Goal: Navigation & Orientation: Understand site structure

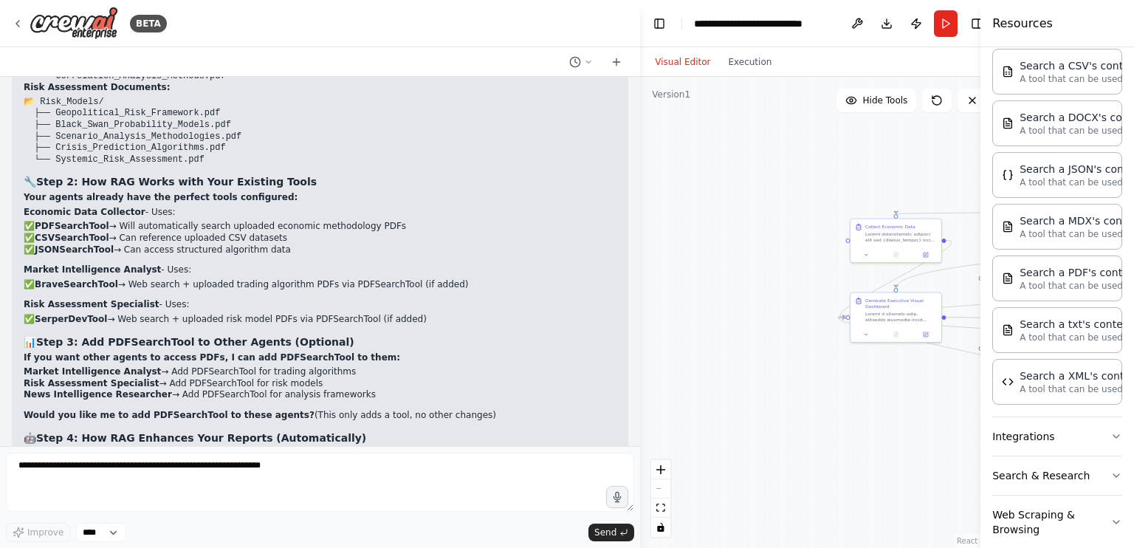
scroll to position [40285, 0]
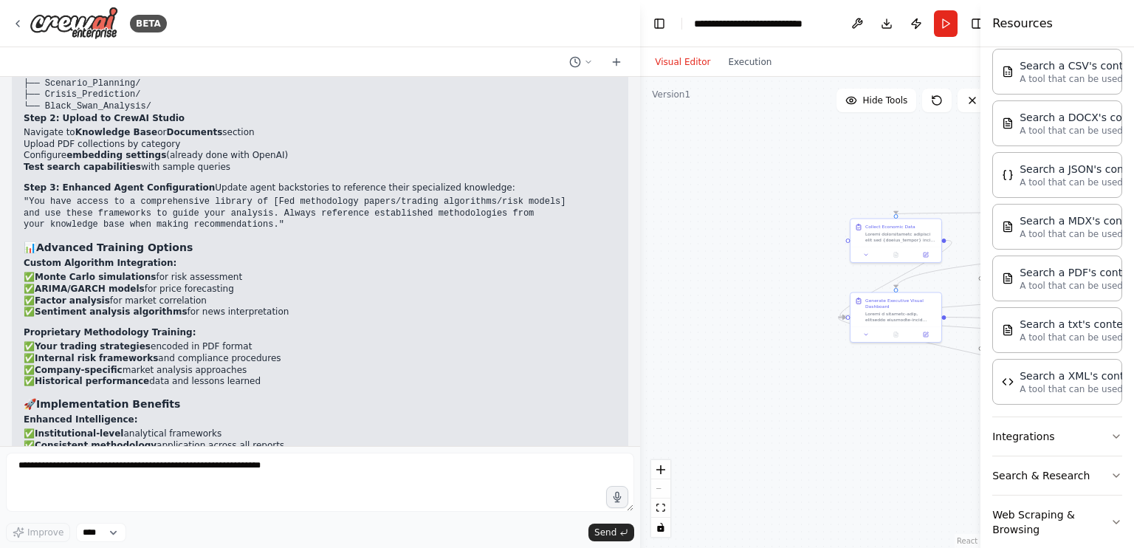
scroll to position [39163, 0]
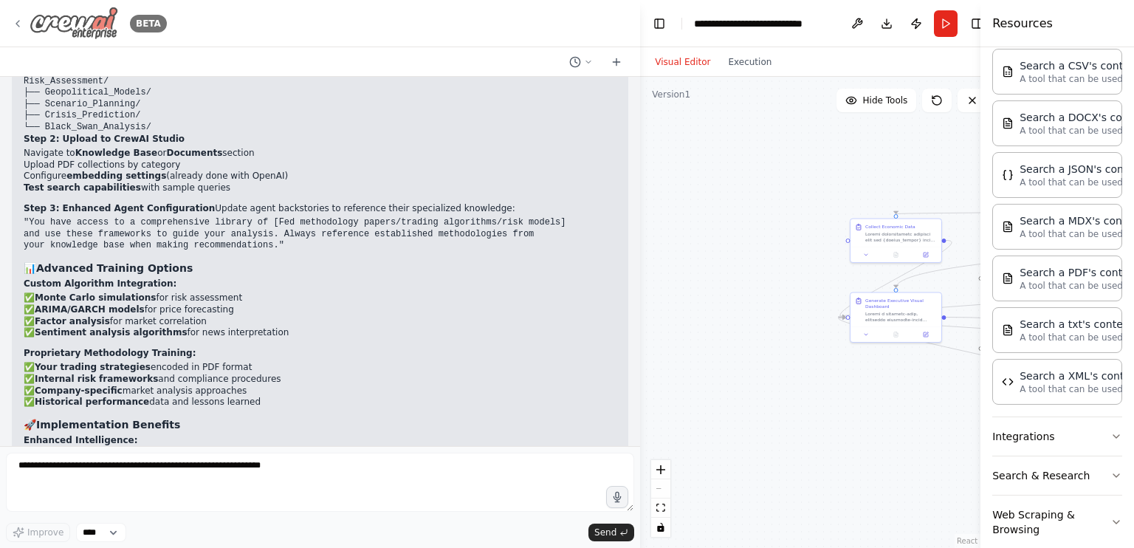
click at [38, 13] on img at bounding box center [74, 23] width 89 height 33
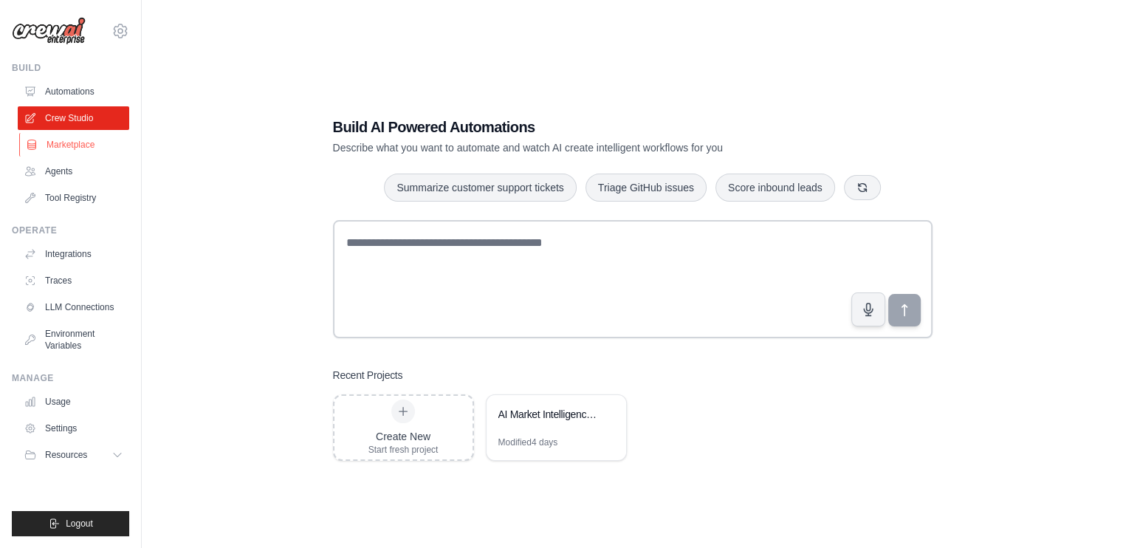
click at [65, 150] on link "Marketplace" at bounding box center [74, 145] width 111 height 24
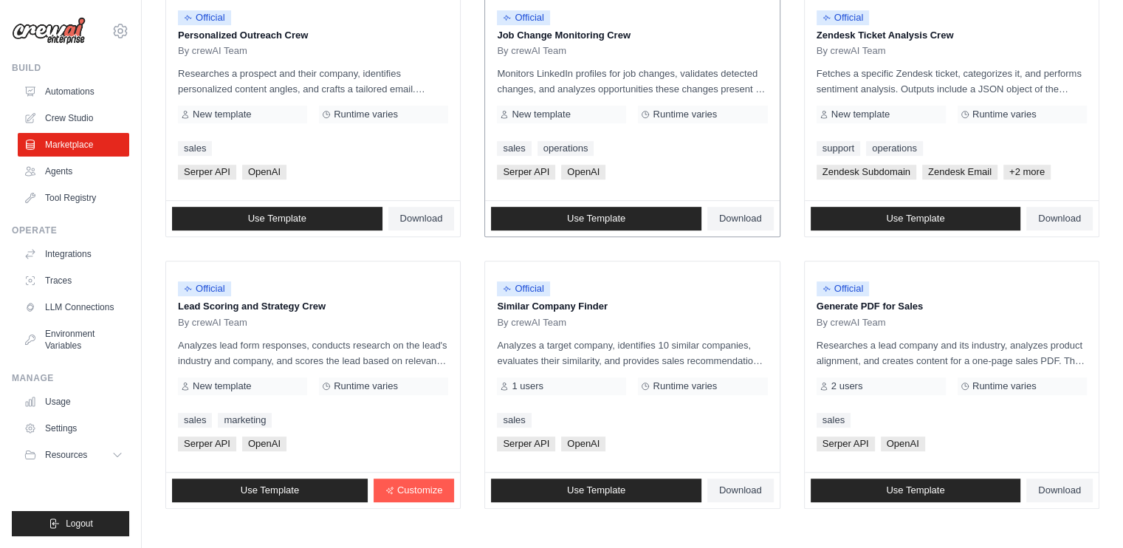
scroll to position [818, 0]
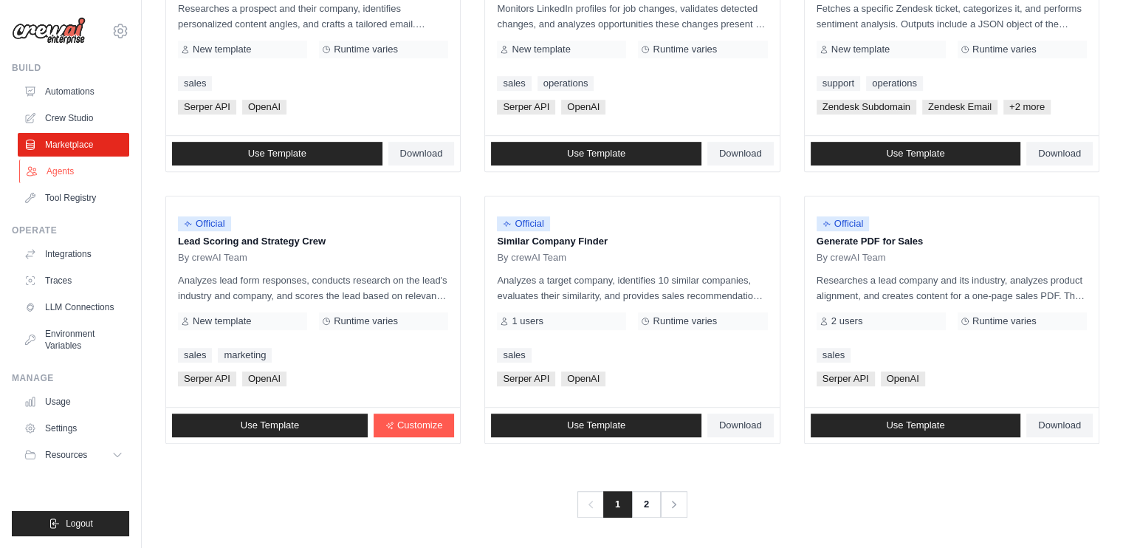
click at [66, 179] on link "Agents" at bounding box center [74, 171] width 111 height 24
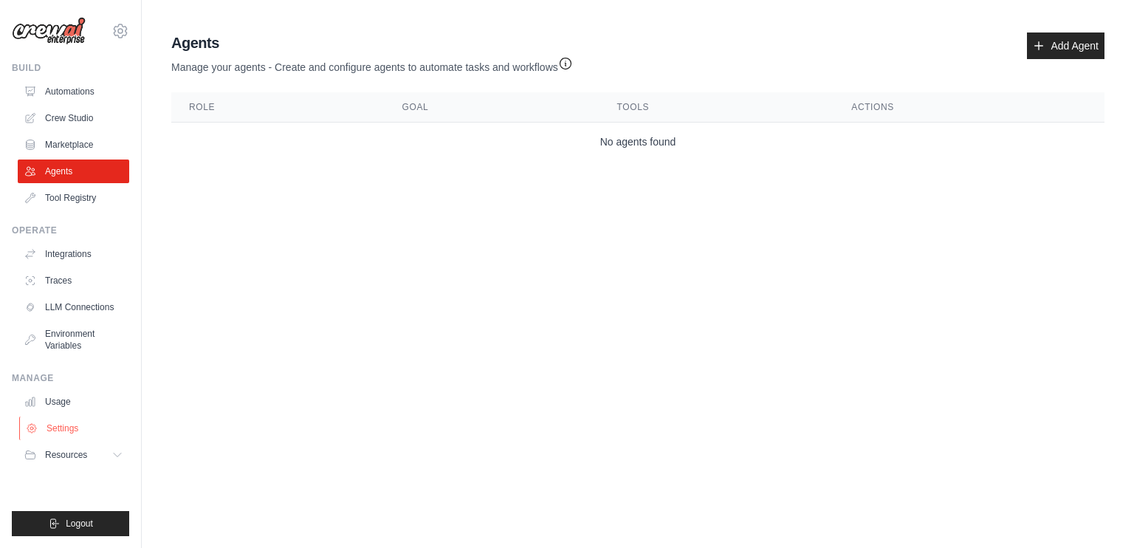
click at [69, 436] on link "Settings" at bounding box center [74, 428] width 111 height 24
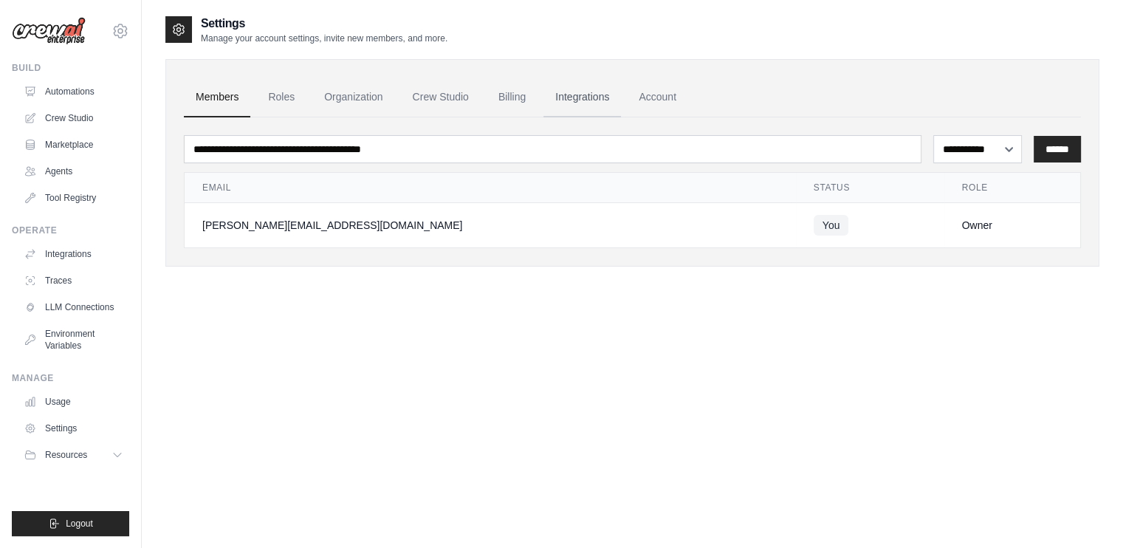
click at [585, 91] on link "Integrations" at bounding box center [581, 97] width 77 height 40
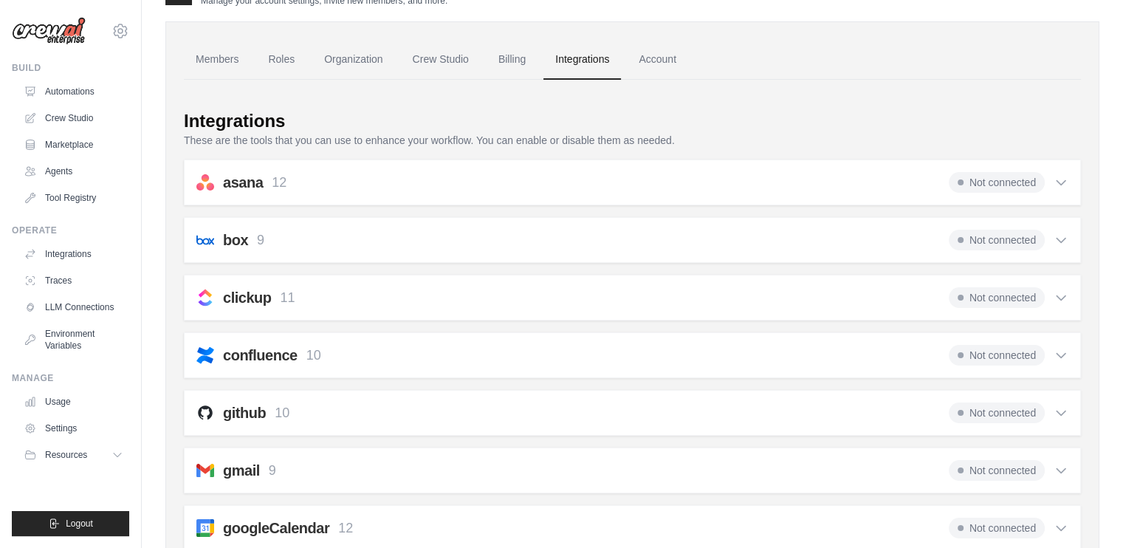
scroll to position [38, 0]
click at [66, 430] on link "Settings" at bounding box center [74, 428] width 111 height 24
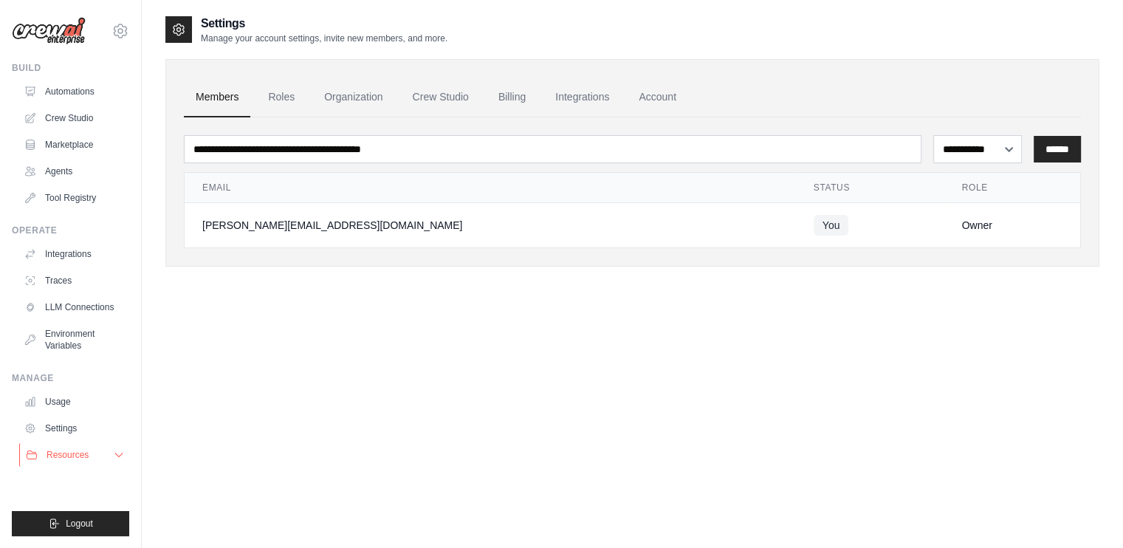
click at [68, 449] on span "Resources" at bounding box center [67, 455] width 42 height 12
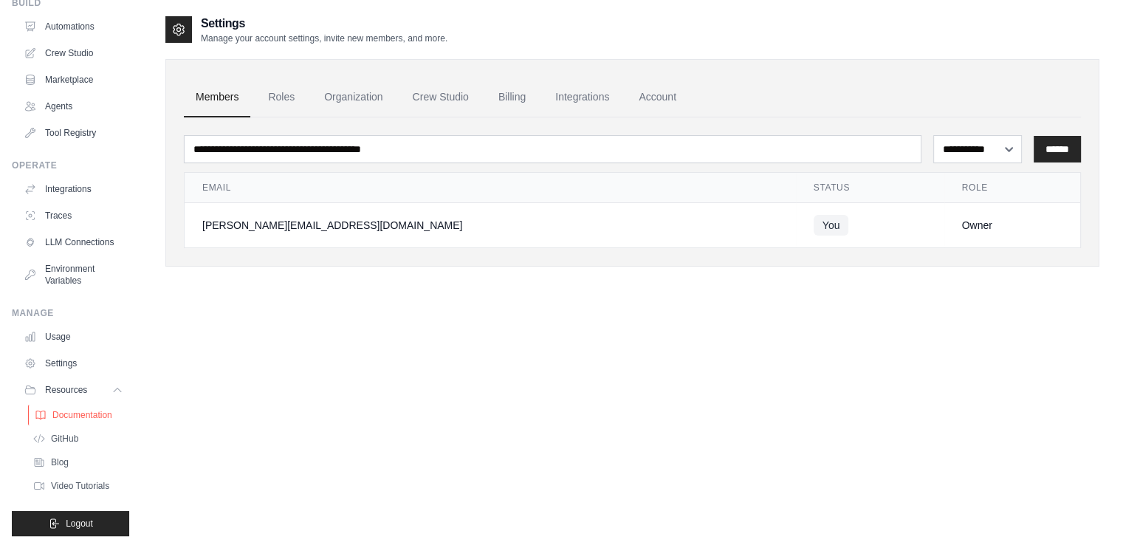
click at [84, 416] on span "Documentation" at bounding box center [82, 415] width 60 height 12
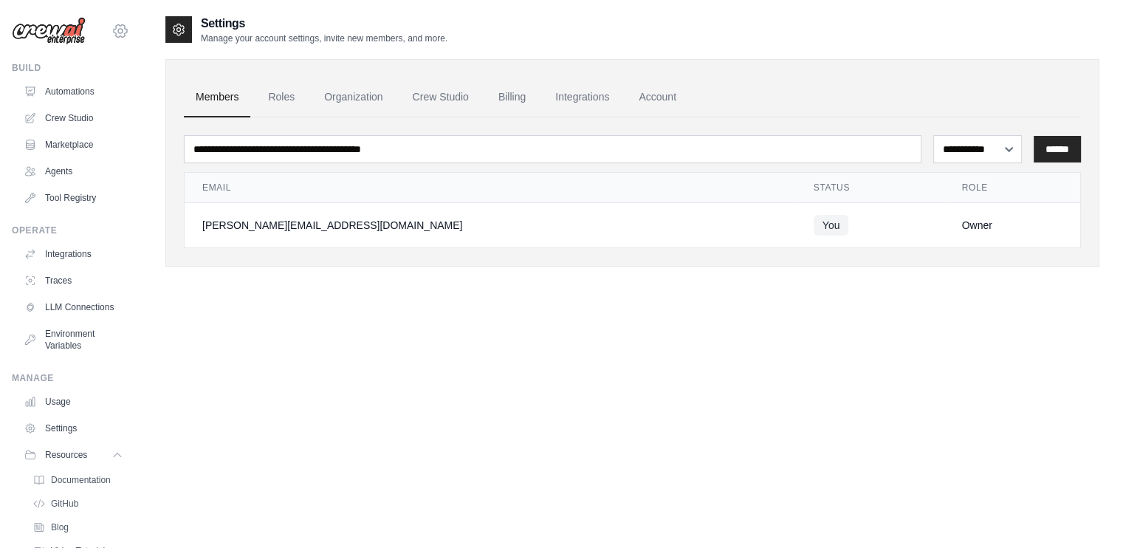
click at [111, 29] on icon at bounding box center [120, 31] width 18 height 18
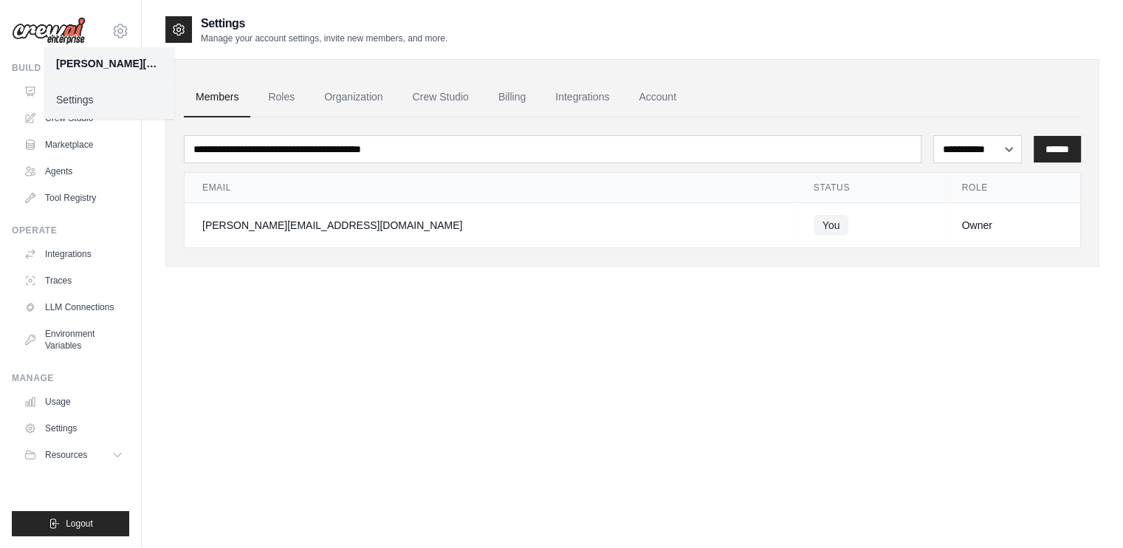
click at [69, 30] on img at bounding box center [49, 31] width 74 height 28
click at [46, 402] on link "Usage" at bounding box center [74, 402] width 111 height 24
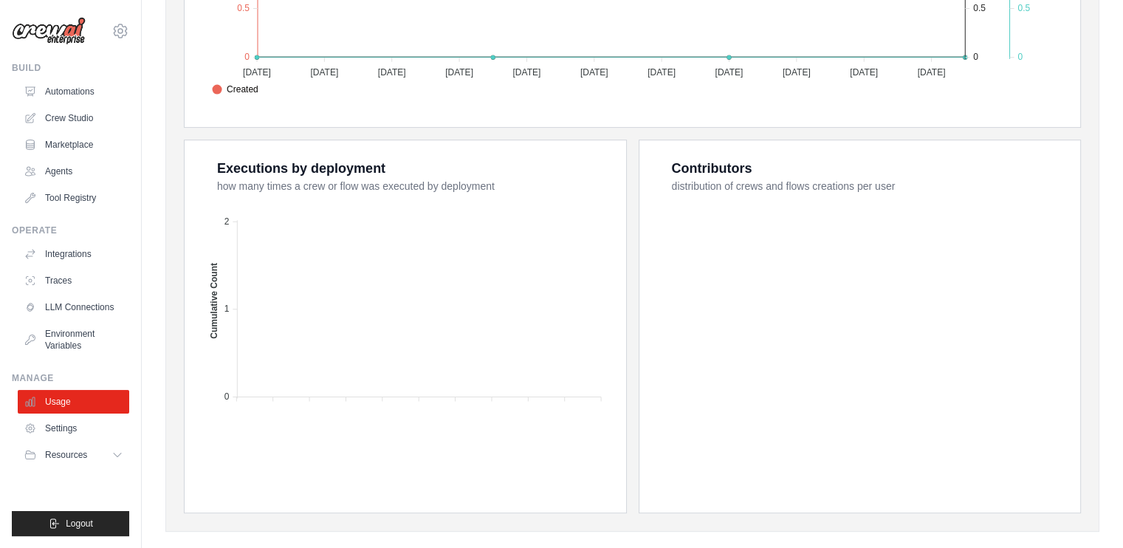
scroll to position [520, 0]
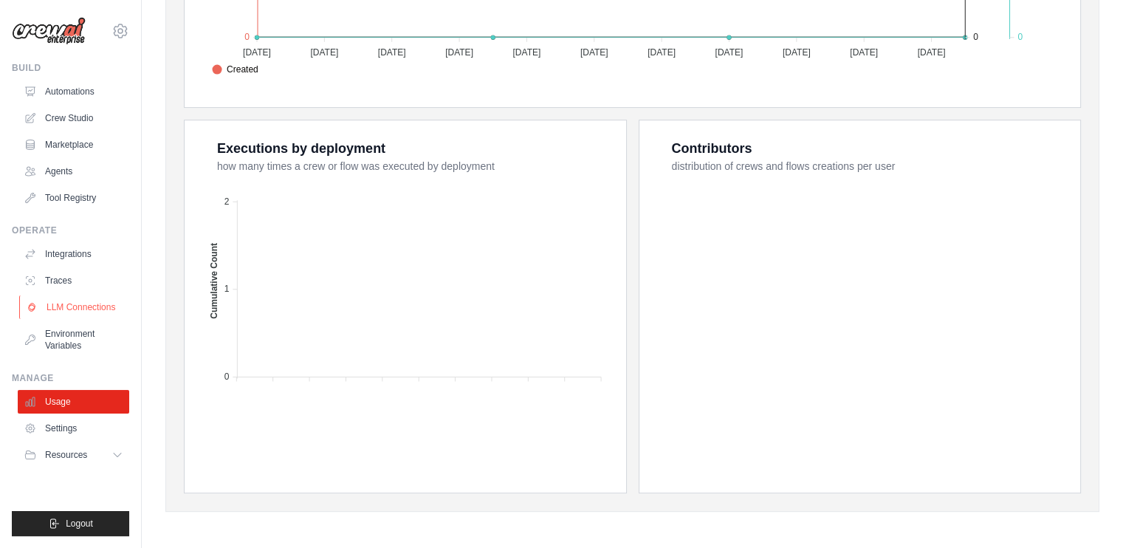
click at [82, 312] on link "LLM Connections" at bounding box center [74, 307] width 111 height 24
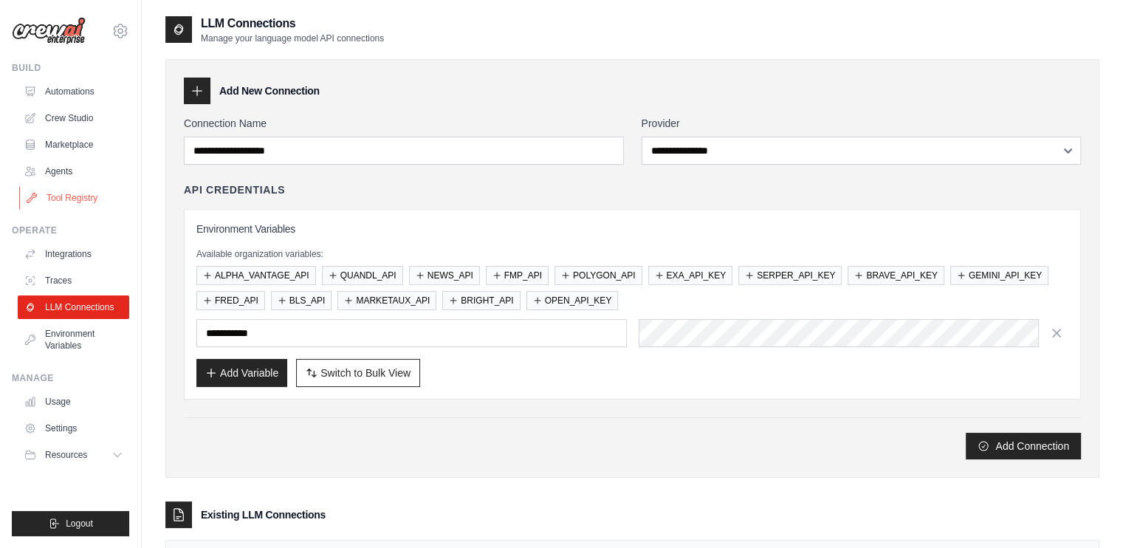
click at [83, 196] on link "Tool Registry" at bounding box center [74, 198] width 111 height 24
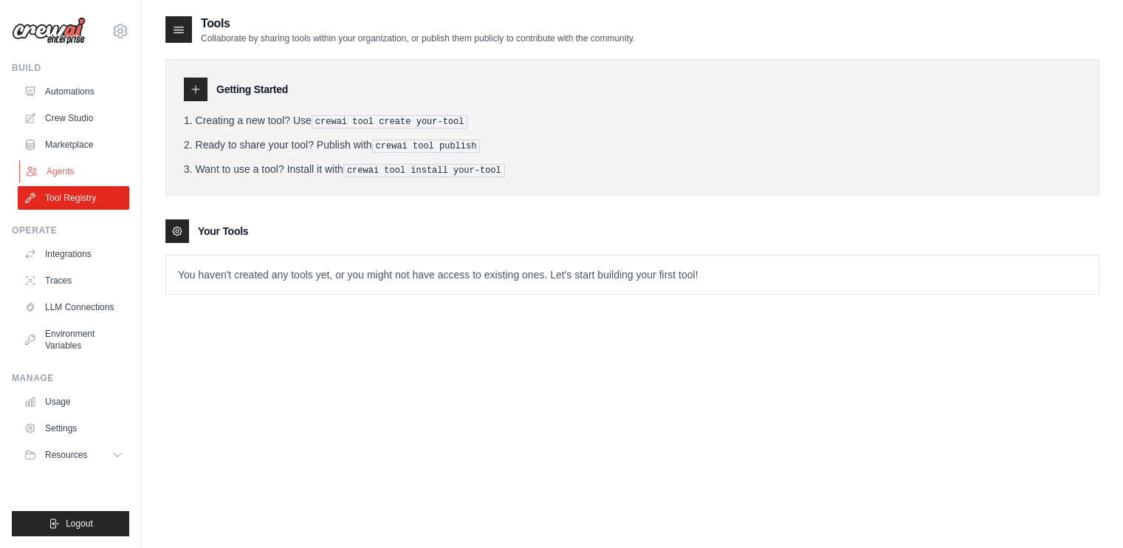
click at [77, 167] on link "Agents" at bounding box center [74, 171] width 111 height 24
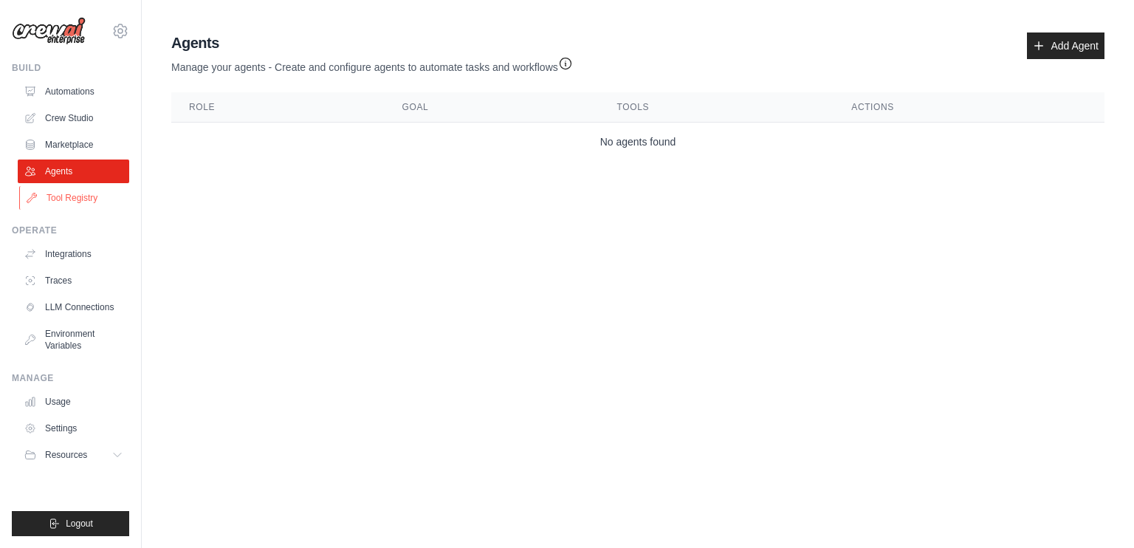
click at [78, 193] on link "Tool Registry" at bounding box center [74, 198] width 111 height 24
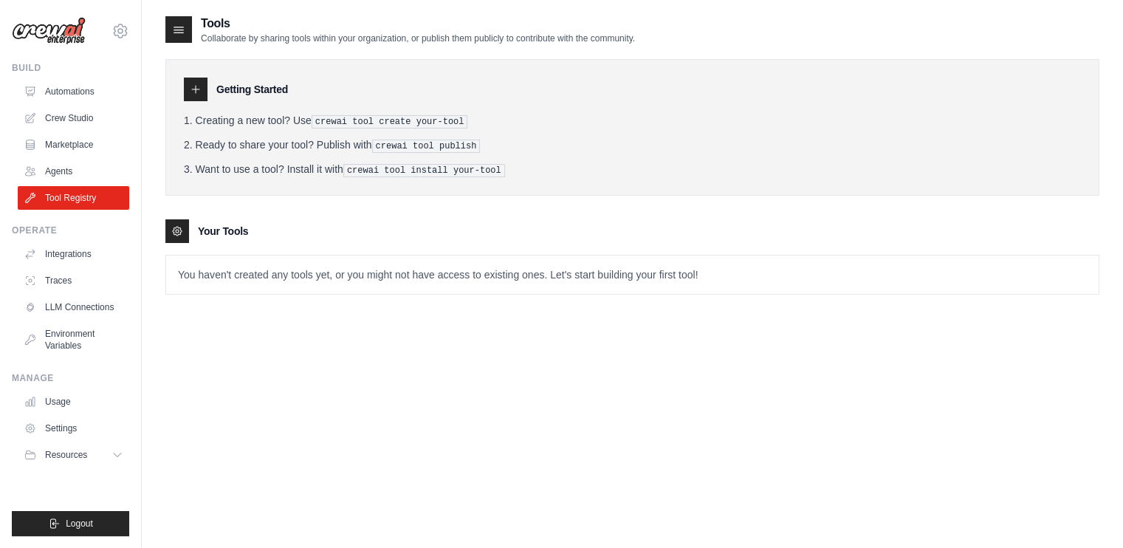
click at [388, 115] on pre "crewai tool create your-tool" at bounding box center [389, 121] width 156 height 13
click at [200, 85] on icon at bounding box center [196, 89] width 12 height 12
